Goal: Find specific page/section: Find specific page/section

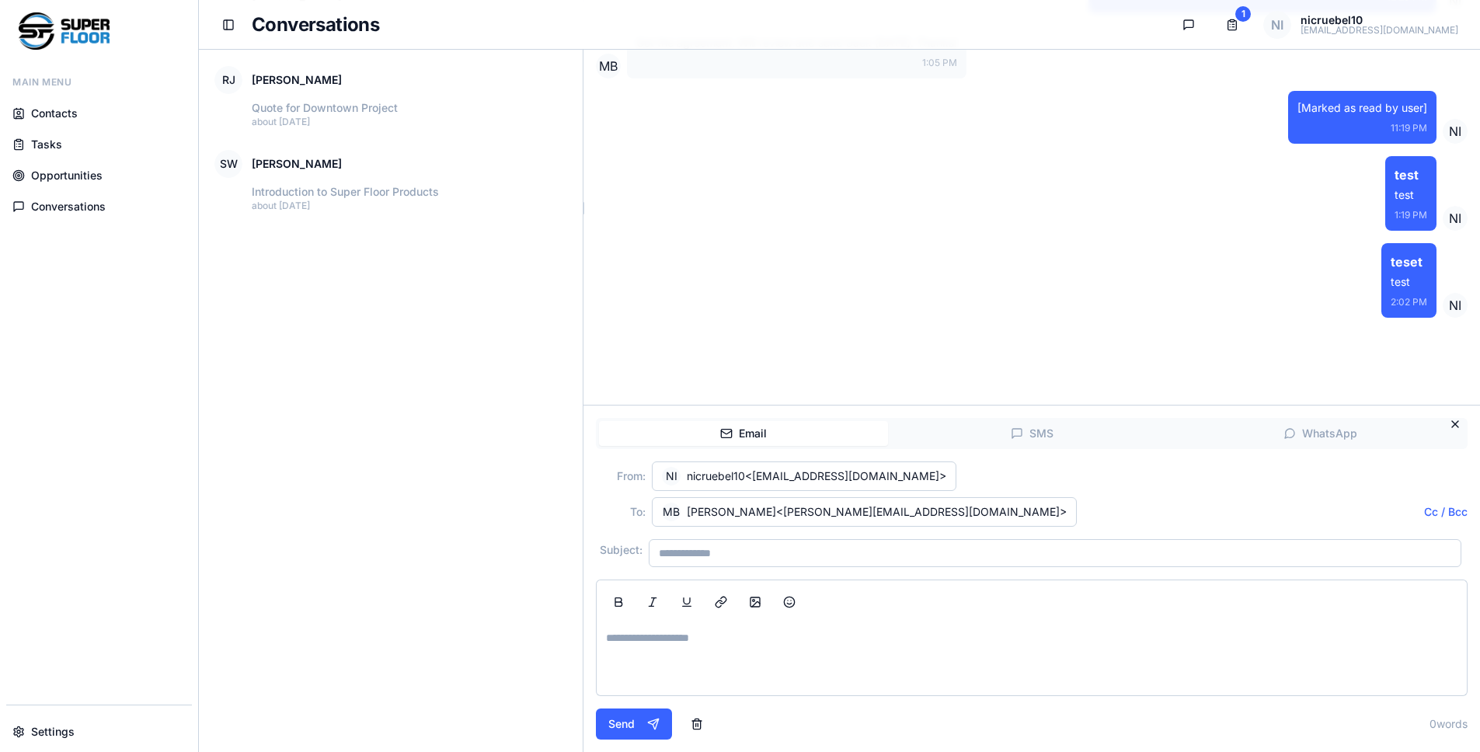
scroll to position [401, 0]
click at [61, 168] on span "Opportunities" at bounding box center [66, 176] width 71 height 16
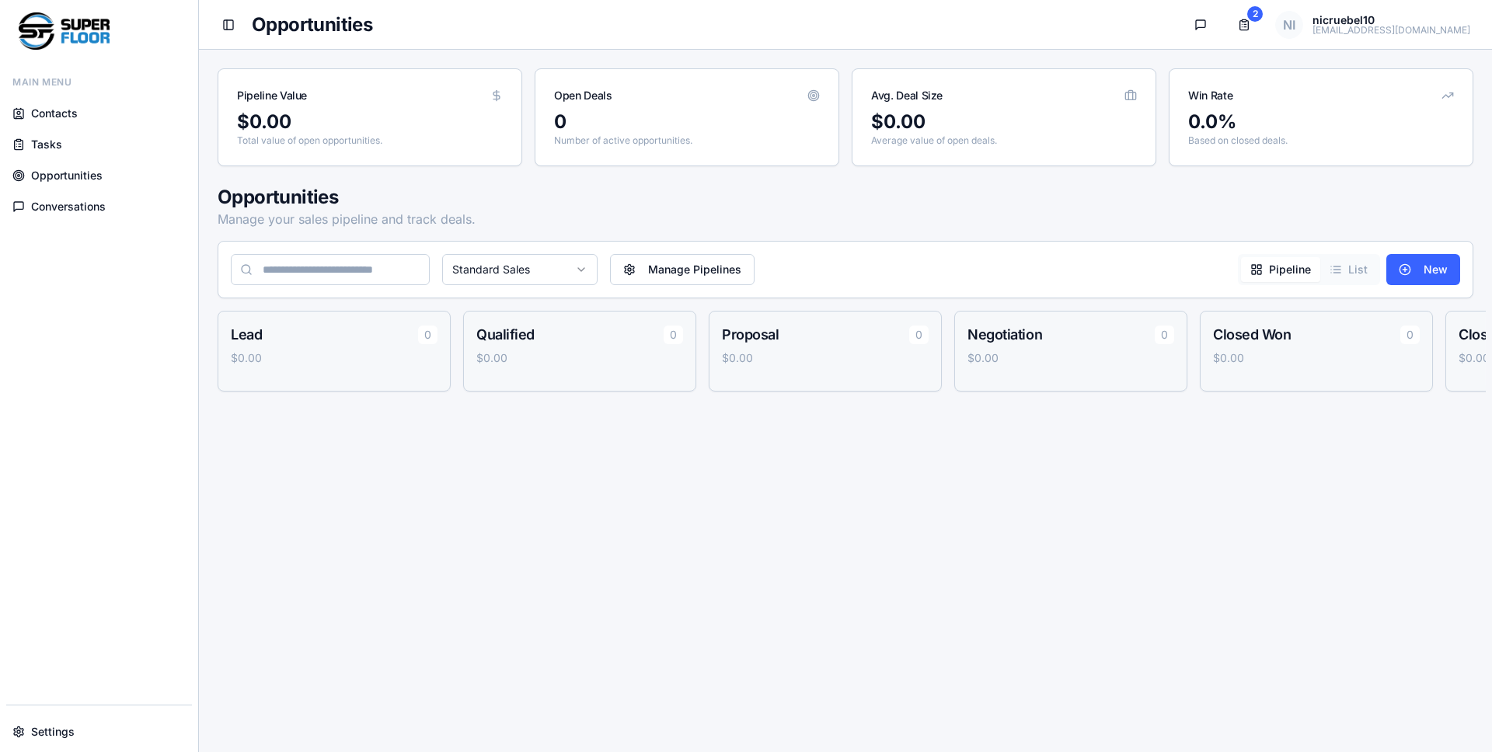
click at [490, 257] on html "Main Menu Contacts Tasks Opportunities Conversations Settings Toggle Sidebar Op…" at bounding box center [746, 376] width 1492 height 752
click at [489, 258] on html "Main Menu Contacts Tasks Opportunities Conversations Settings Toggle Sidebar Op…" at bounding box center [746, 376] width 1492 height 752
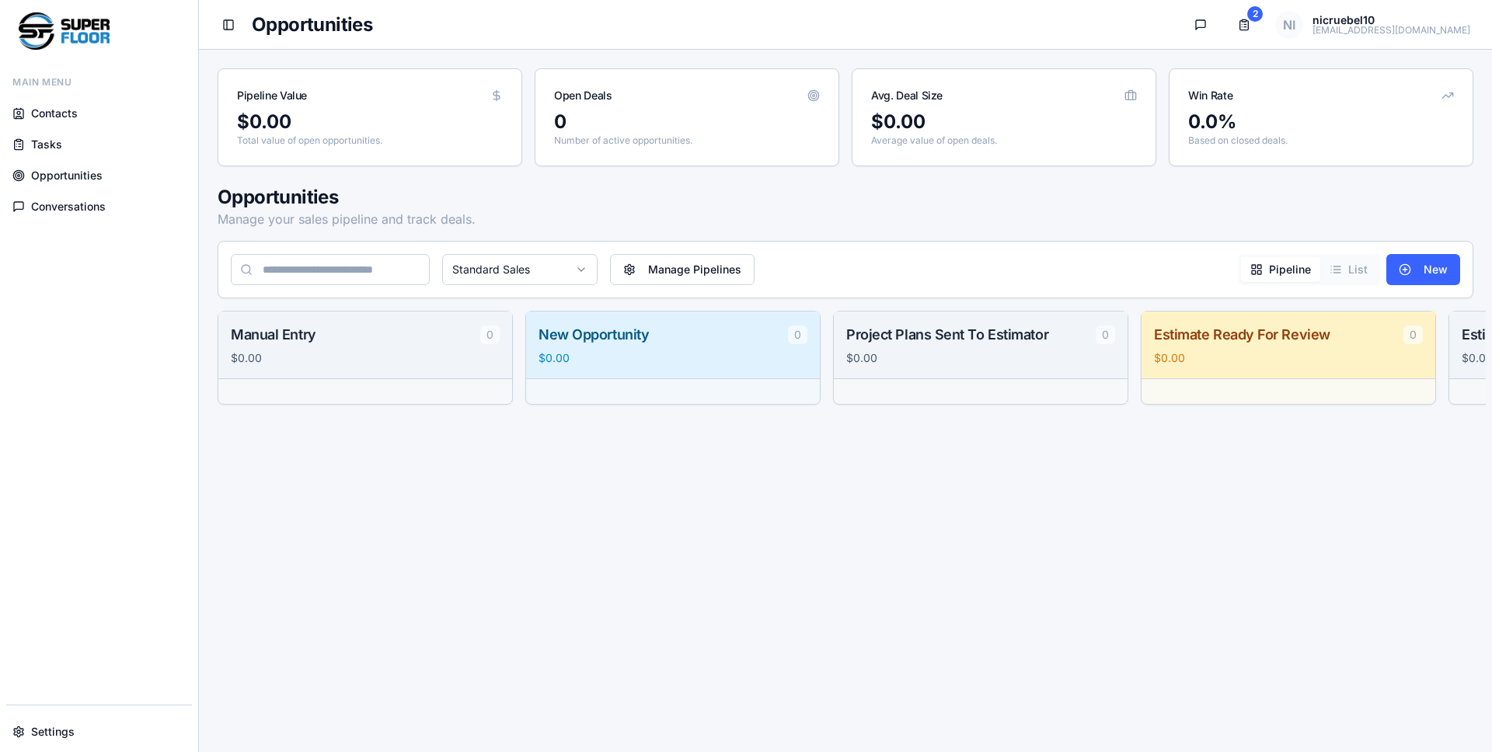
click at [550, 271] on html "Main Menu Contacts Tasks Opportunities Conversations Settings Toggle Sidebar Op…" at bounding box center [746, 376] width 1492 height 752
